Goal: Information Seeking & Learning: Learn about a topic

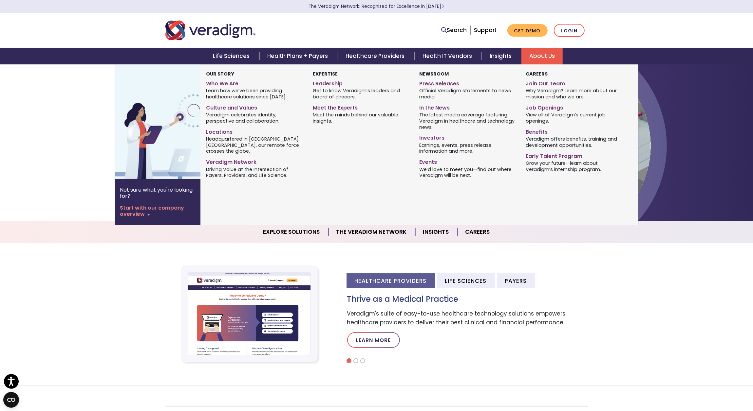
click at [446, 81] on link "Press Releases" at bounding box center [467, 82] width 97 height 9
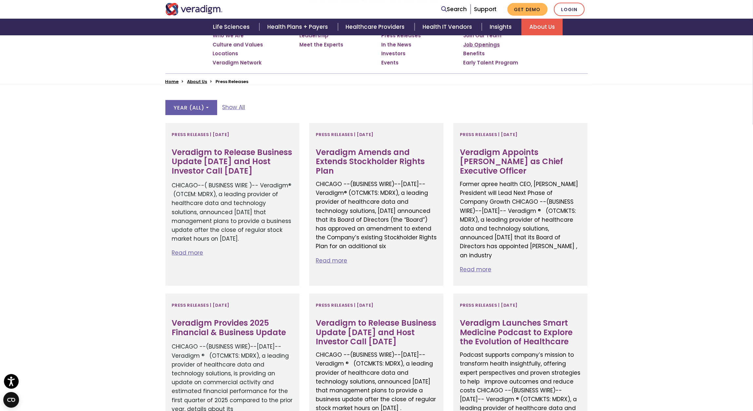
scroll to position [136, 0]
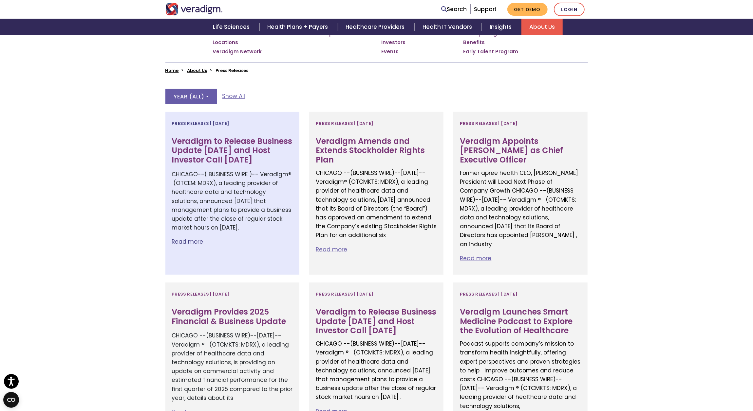
click at [197, 239] on p "Read more" at bounding box center [232, 242] width 121 height 9
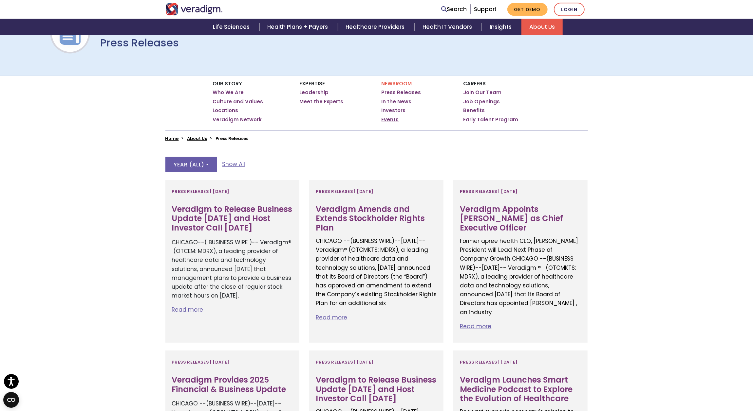
scroll to position [68, 0]
click at [304, 91] on link "Leadership" at bounding box center [314, 92] width 29 height 7
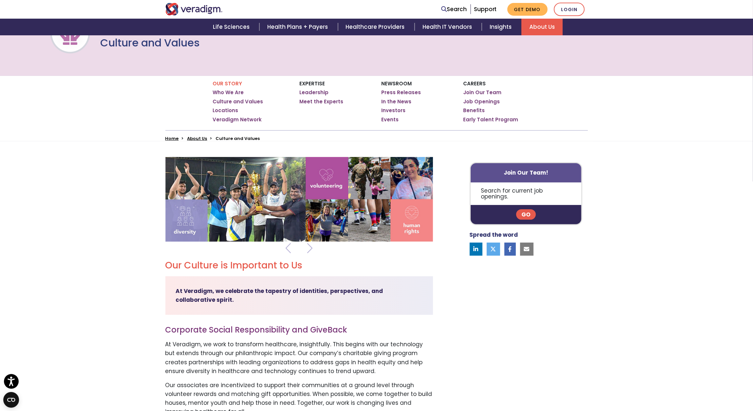
scroll to position [102, 0]
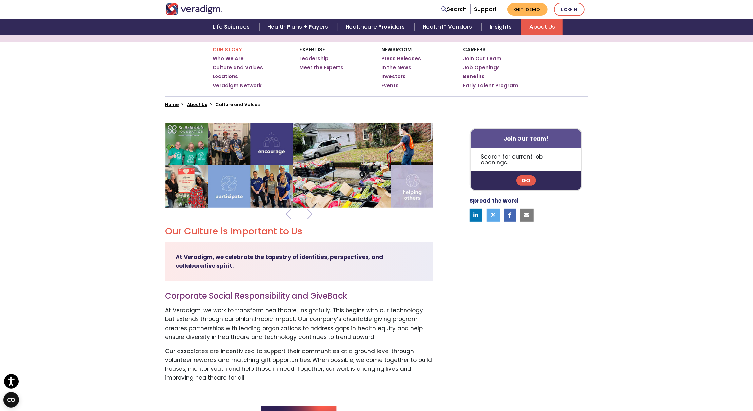
click at [200, 105] on link "About Us" at bounding box center [197, 104] width 20 height 6
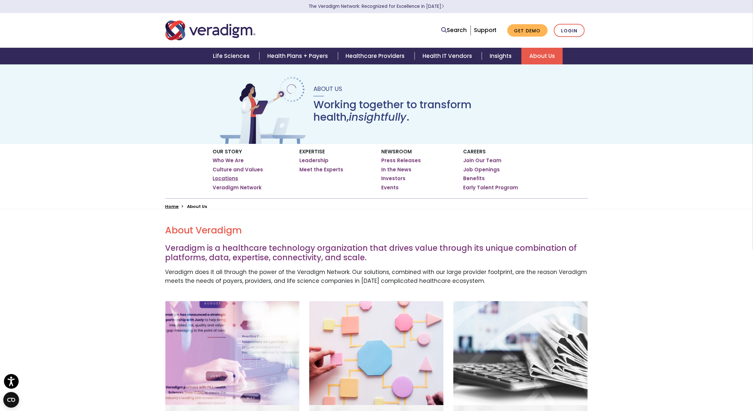
click at [235, 177] on link "Locations" at bounding box center [226, 178] width 26 height 7
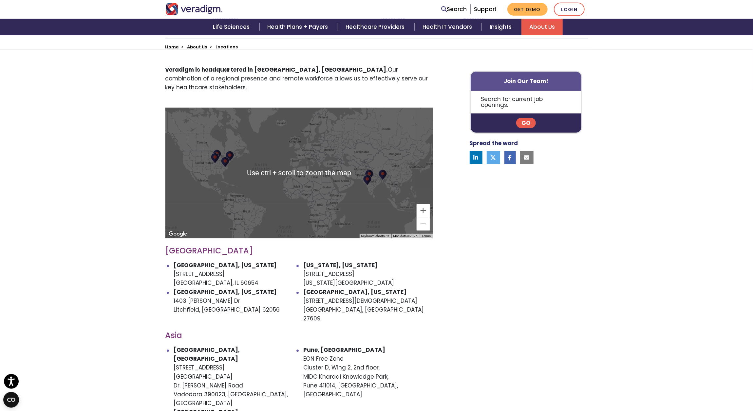
scroll to position [170, 0]
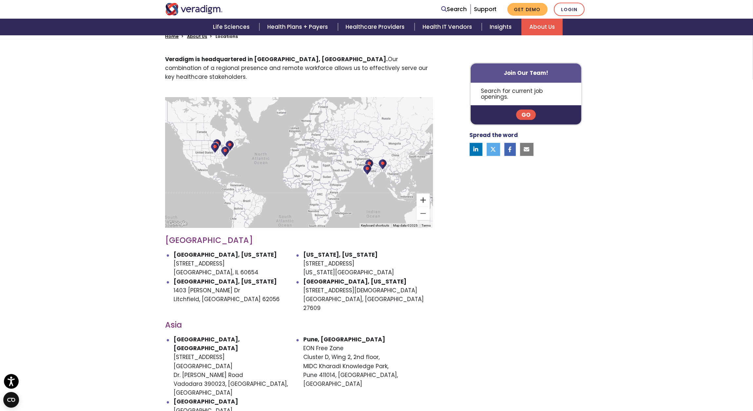
click at [421, 194] on button "Zoom in" at bounding box center [422, 200] width 13 height 13
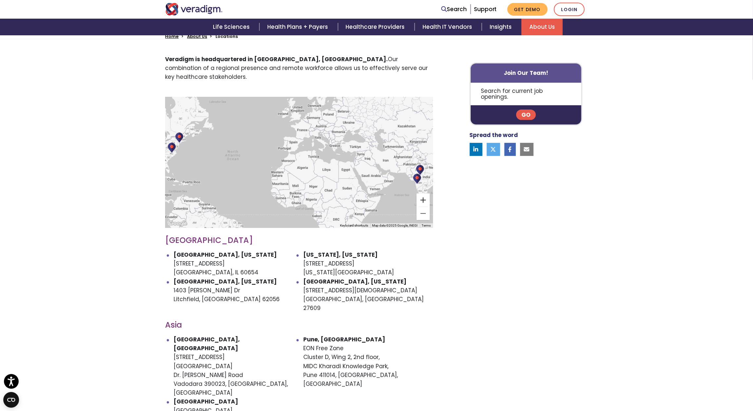
click at [421, 194] on button "Zoom in" at bounding box center [422, 200] width 13 height 13
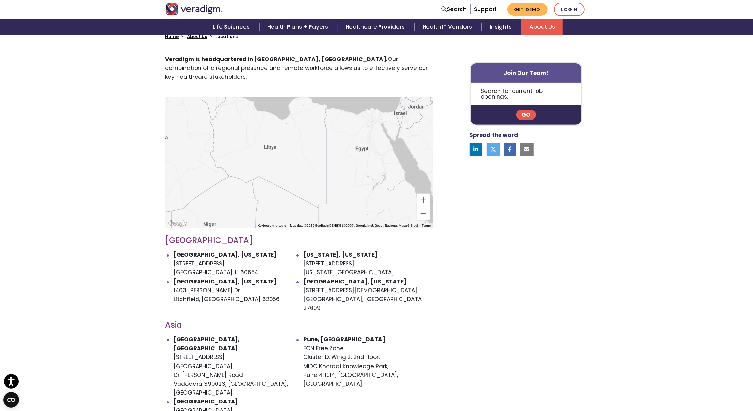
drag, startPoint x: 408, startPoint y: 184, endPoint x: 247, endPoint y: 134, distance: 168.7
click at [247, 134] on div at bounding box center [298, 162] width 267 height 131
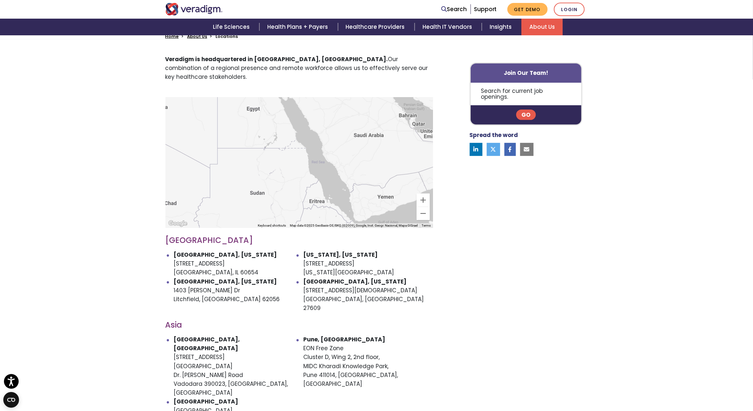
drag, startPoint x: 346, startPoint y: 160, endPoint x: 242, endPoint y: 122, distance: 110.6
click at [242, 122] on div at bounding box center [298, 162] width 267 height 131
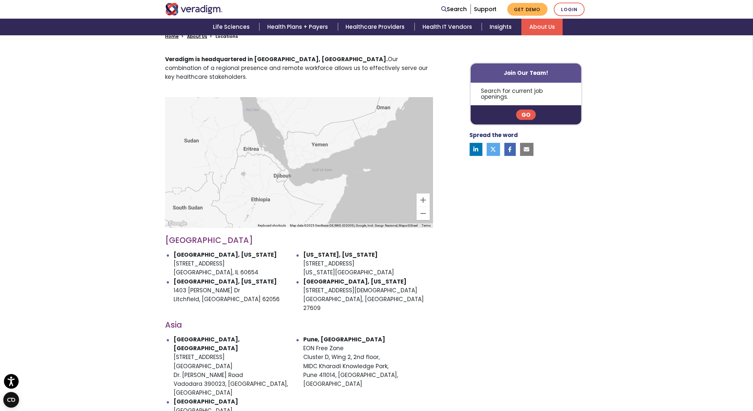
drag, startPoint x: 312, startPoint y: 158, endPoint x: 245, endPoint y: 104, distance: 85.7
click at [245, 104] on div at bounding box center [298, 162] width 267 height 131
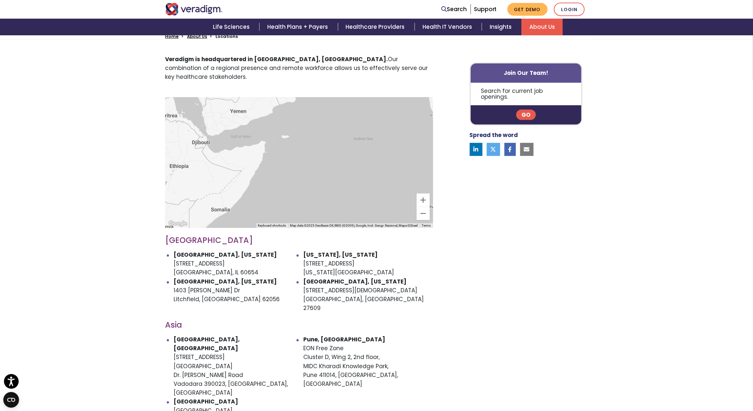
drag, startPoint x: 298, startPoint y: 152, endPoint x: 224, endPoint y: 121, distance: 80.0
click at [215, 116] on div at bounding box center [298, 162] width 267 height 131
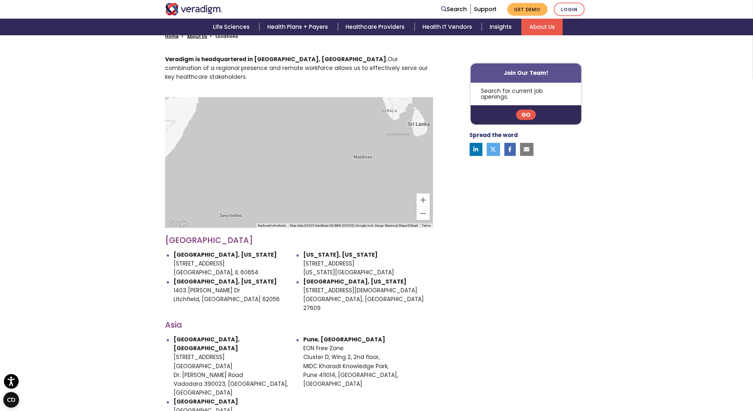
drag, startPoint x: 333, startPoint y: 152, endPoint x: 264, endPoint y: 101, distance: 85.4
click at [264, 101] on div at bounding box center [298, 162] width 267 height 131
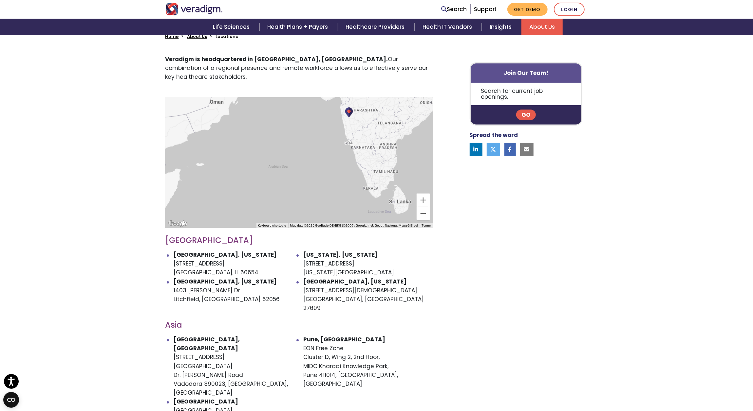
drag, startPoint x: 321, startPoint y: 128, endPoint x: 303, endPoint y: 210, distance: 84.0
click at [303, 210] on div at bounding box center [298, 162] width 267 height 131
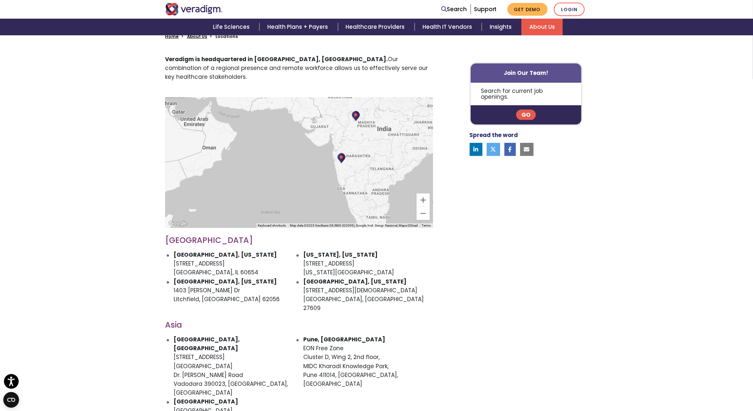
drag, startPoint x: 319, startPoint y: 169, endPoint x: 317, endPoint y: 196, distance: 26.5
click at [317, 196] on div at bounding box center [298, 162] width 267 height 131
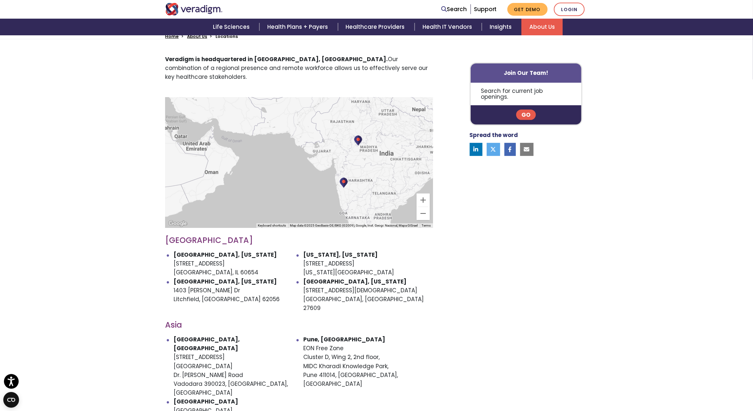
drag, startPoint x: 324, startPoint y: 141, endPoint x: 326, endPoint y: 167, distance: 26.3
click at [326, 167] on div at bounding box center [298, 162] width 267 height 131
click at [356, 135] on img at bounding box center [358, 140] width 9 height 11
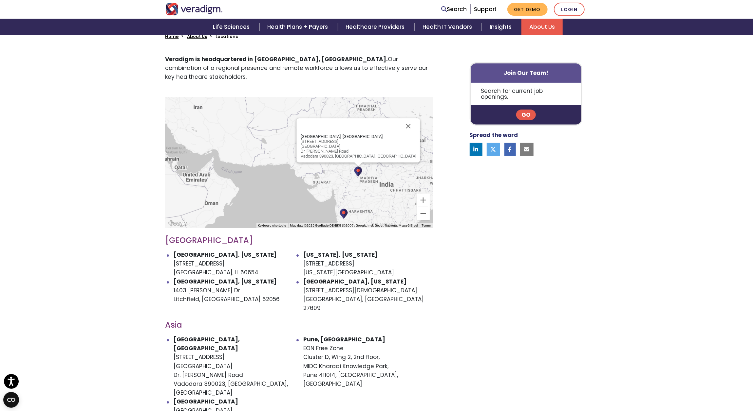
click at [379, 236] on h3 "United States" at bounding box center [298, 240] width 267 height 9
click at [343, 209] on img at bounding box center [343, 214] width 9 height 11
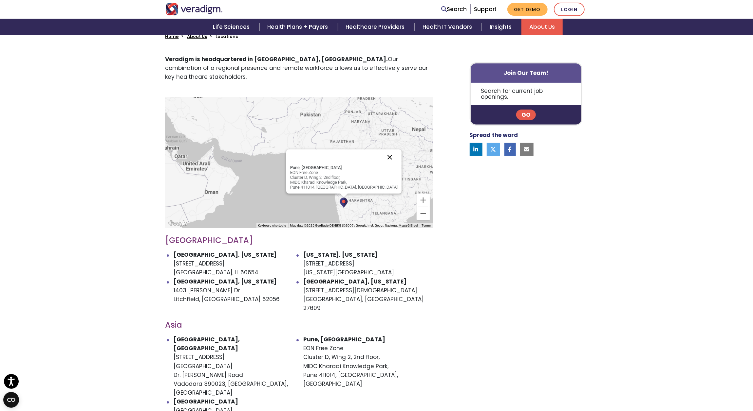
click at [382, 150] on button "Close" at bounding box center [390, 158] width 16 height 16
click at [528, 111] on link "Go" at bounding box center [526, 115] width 20 height 10
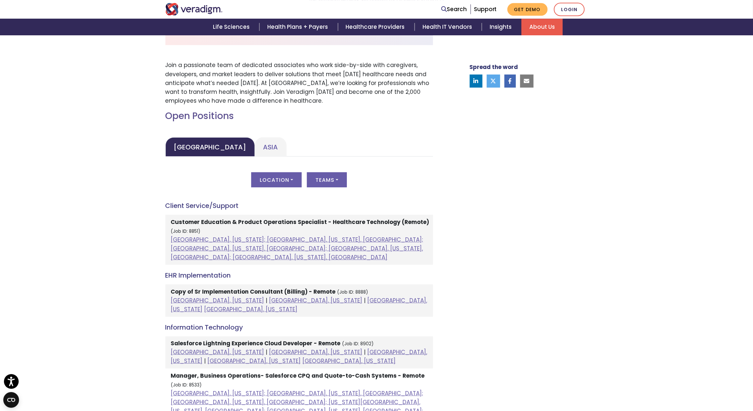
scroll to position [238, 0]
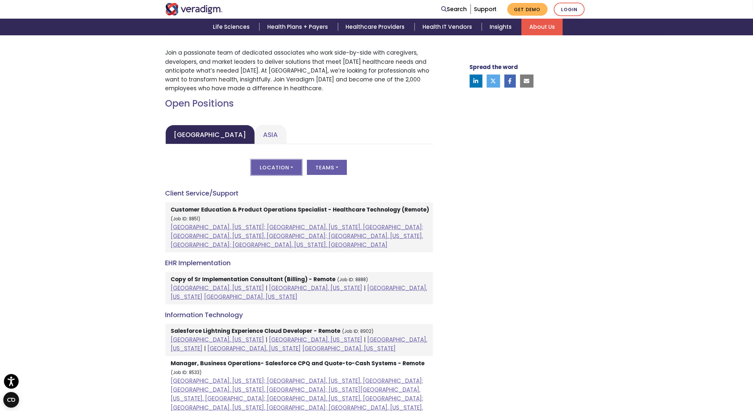
click at [294, 166] on button "Location" at bounding box center [276, 167] width 50 height 15
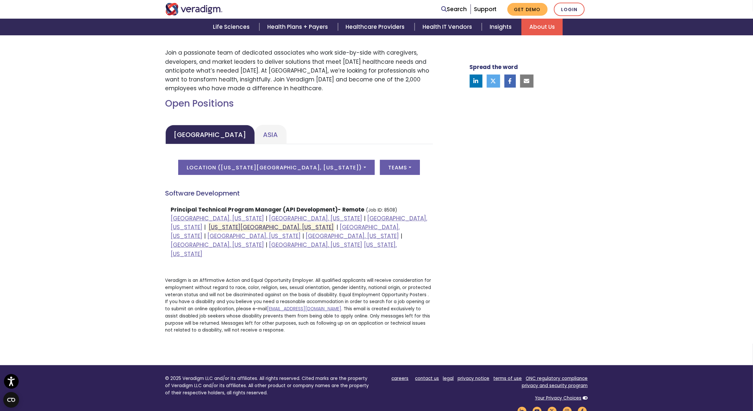
click at [330, 224] on link "[US_STATE][GEOGRAPHIC_DATA], [US_STATE]" at bounding box center [271, 228] width 125 height 8
click at [271, 165] on button "Location ( [US_STATE][GEOGRAPHIC_DATA], [US_STATE] )" at bounding box center [276, 167] width 196 height 15
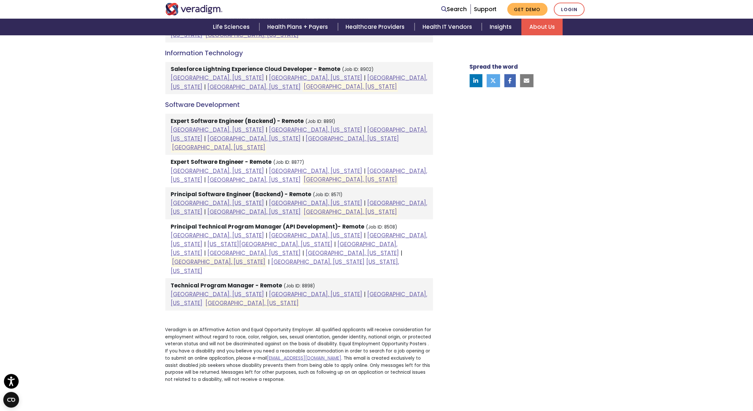
scroll to position [443, 0]
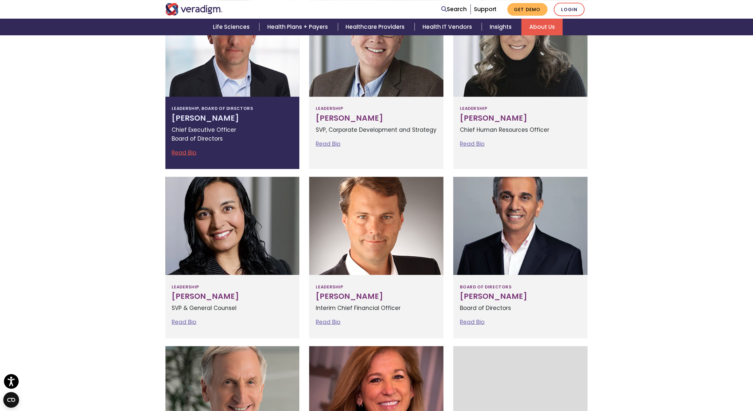
scroll to position [272, 0]
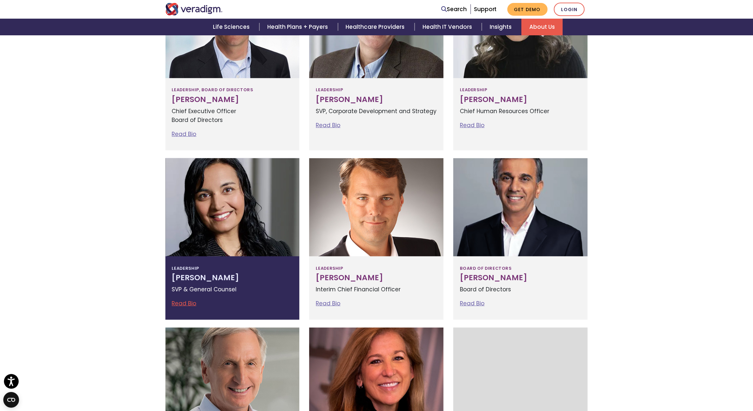
click at [187, 302] on link "Read Bio" at bounding box center [184, 304] width 25 height 8
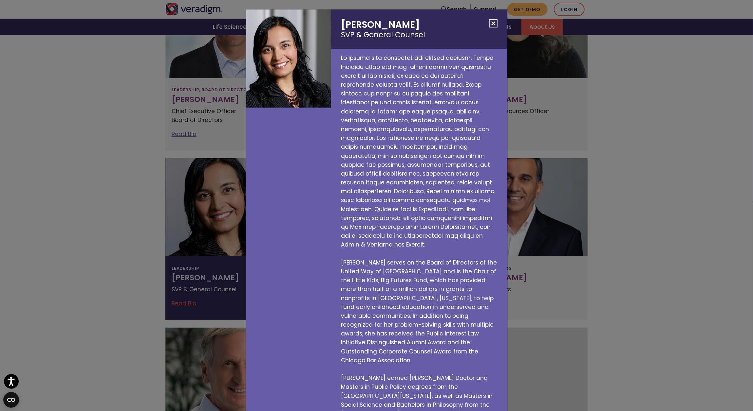
click at [207, 250] on div "[PERSON_NAME] SVP & General Counsel [PERSON_NAME] serves on the Board of Direct…" at bounding box center [376, 205] width 753 height 411
